Goal: Information Seeking & Learning: Learn about a topic

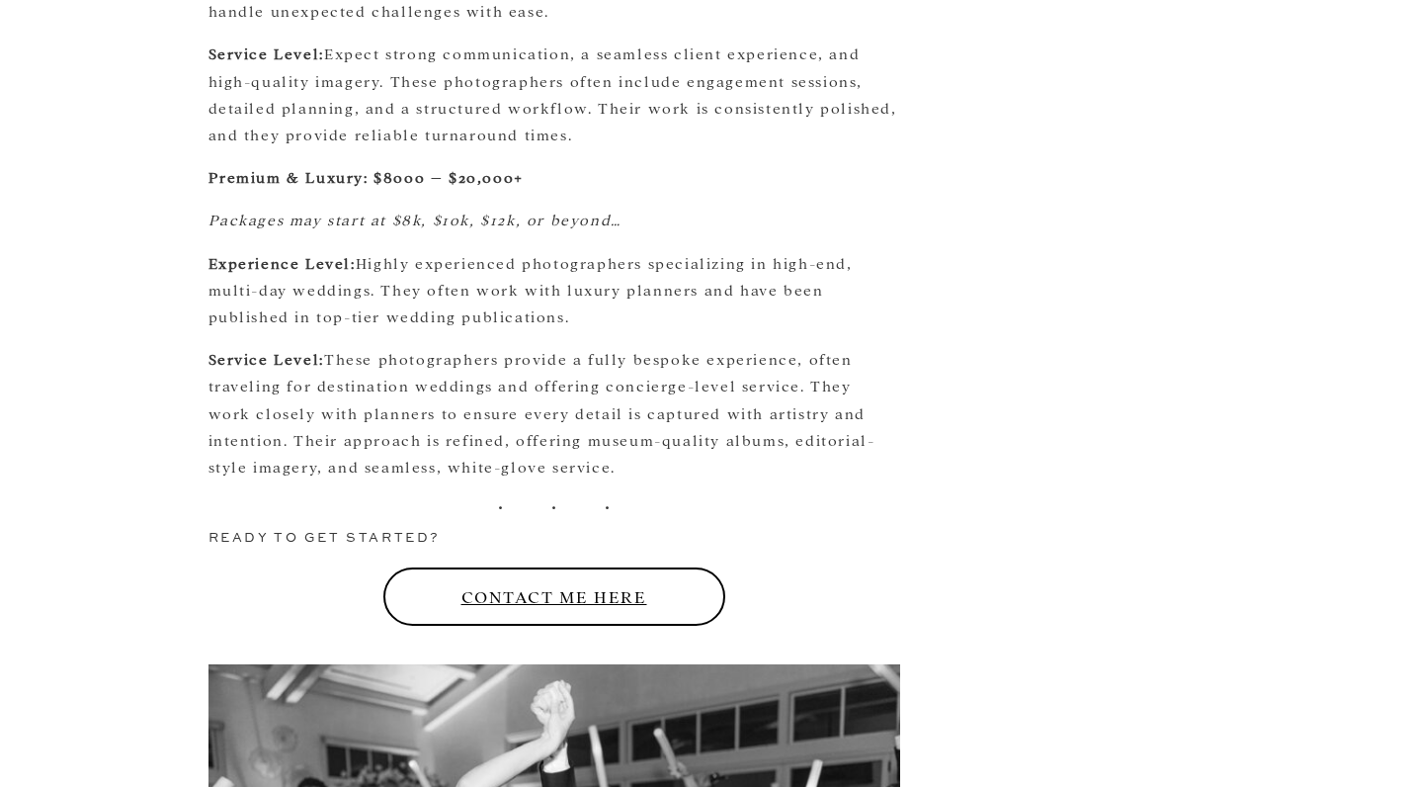
scroll to position [5302, 0]
click at [664, 345] on p "Service Level: These photographers provide a fully bespoke experience, often tr…" at bounding box center [555, 412] width 692 height 134
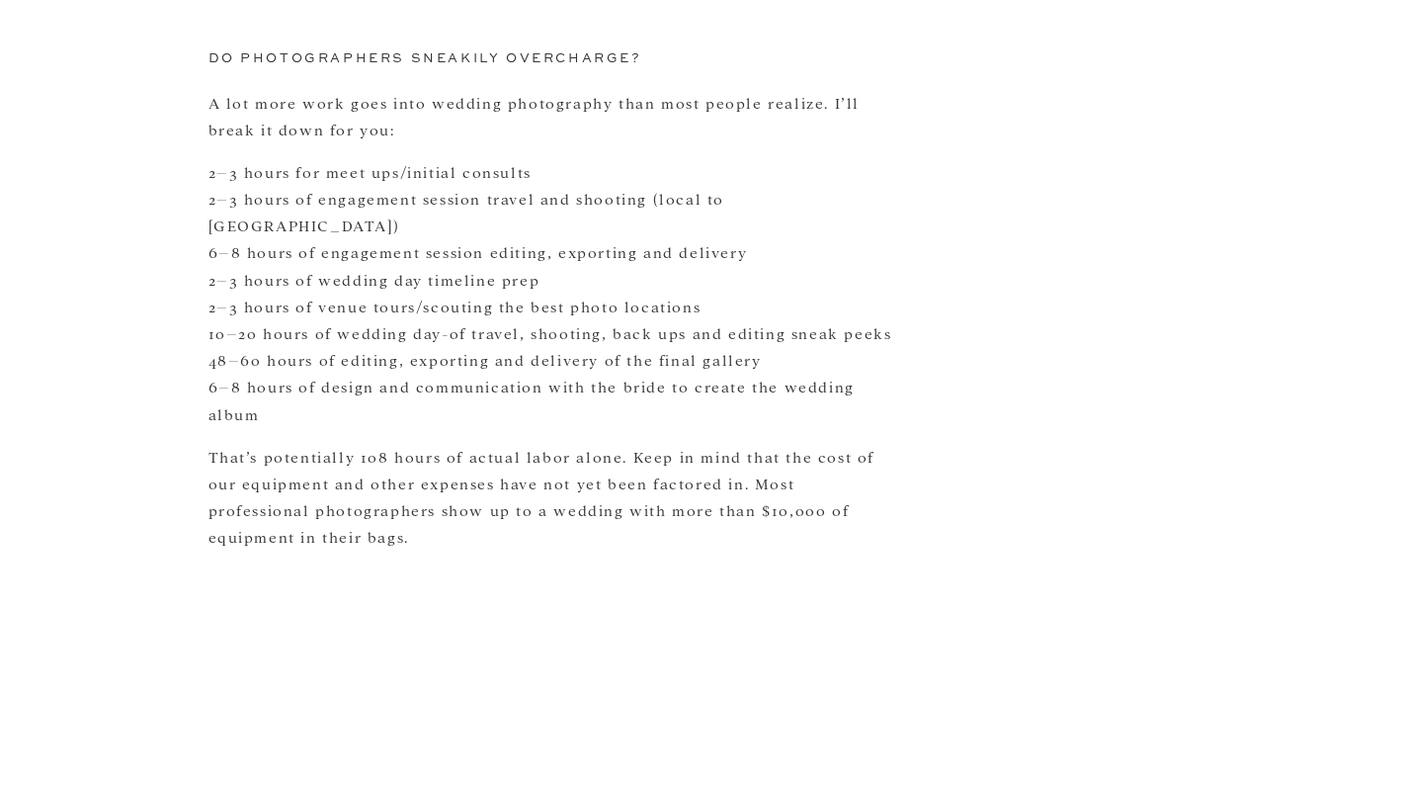
scroll to position [2793, 0]
